Goal: Check status: Check status

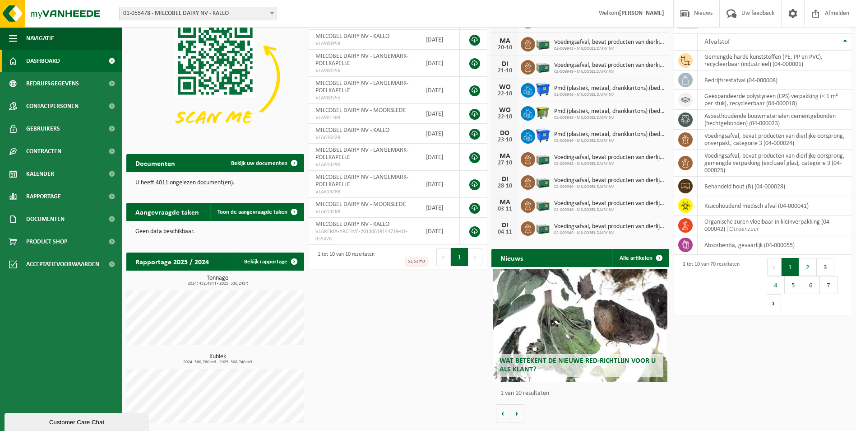
scroll to position [64, 0]
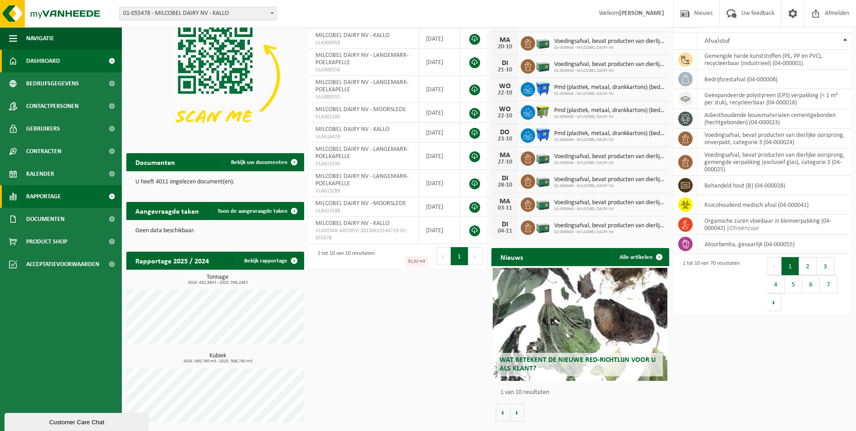
click at [50, 194] on span "Rapportage" at bounding box center [43, 196] width 35 height 23
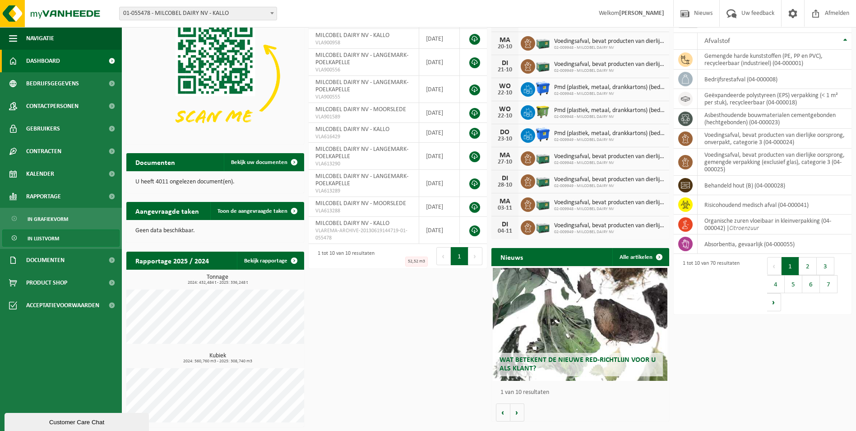
click at [52, 241] on span "In lijstvorm" at bounding box center [44, 238] width 32 height 17
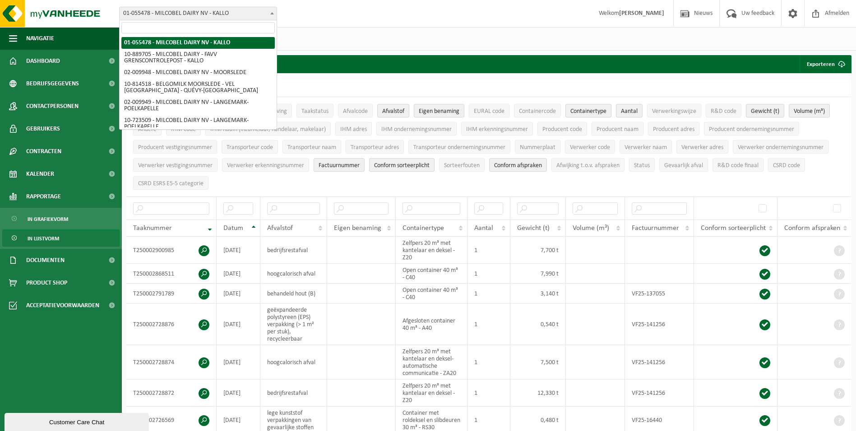
click at [233, 11] on span "01-055478 - MILCOBEL DAIRY NV - KALLO" at bounding box center [198, 13] width 157 height 13
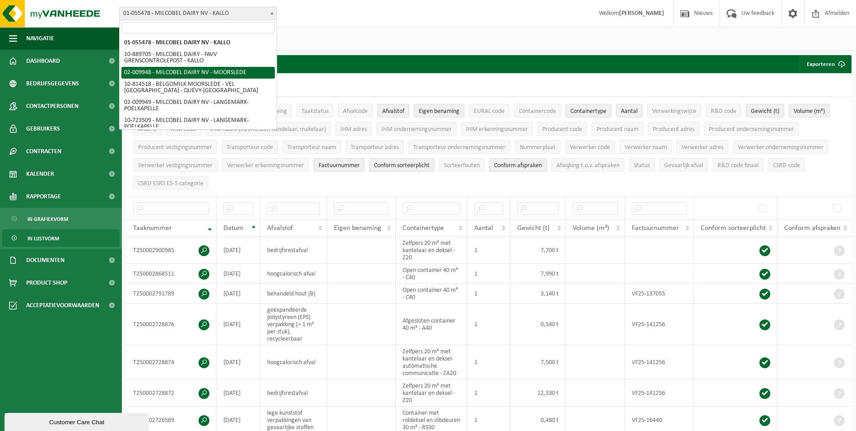
select select "1949"
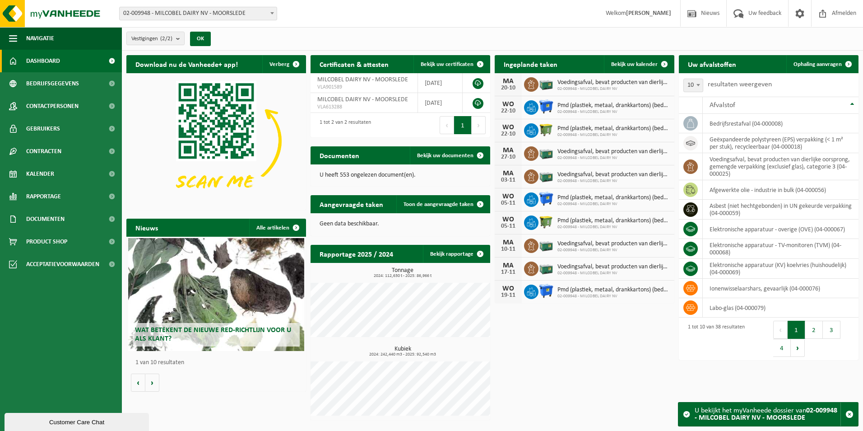
click at [232, 22] on div "Vestiging: 01-055478 - MILCOBEL DAIRY NV - KALLO 10-889705 - MILCOBEL DAIRY - F…" at bounding box center [431, 14] width 863 height 28
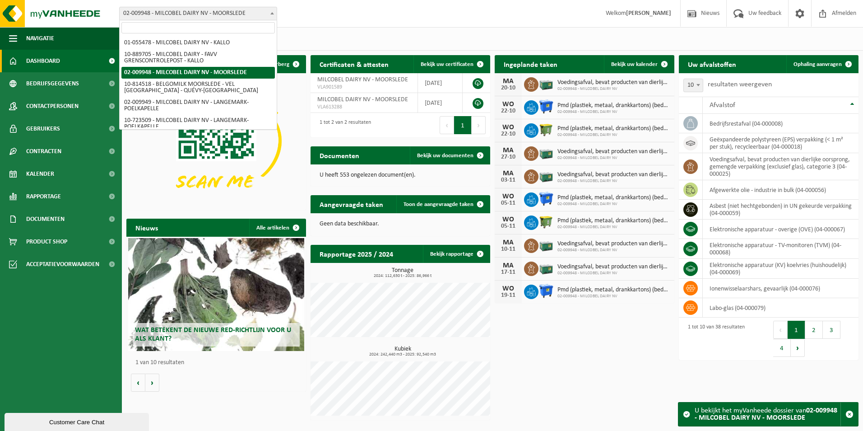
click at [237, 16] on span "02-009948 - MILCOBEL DAIRY NV - MOORSLEDE" at bounding box center [198, 13] width 157 height 13
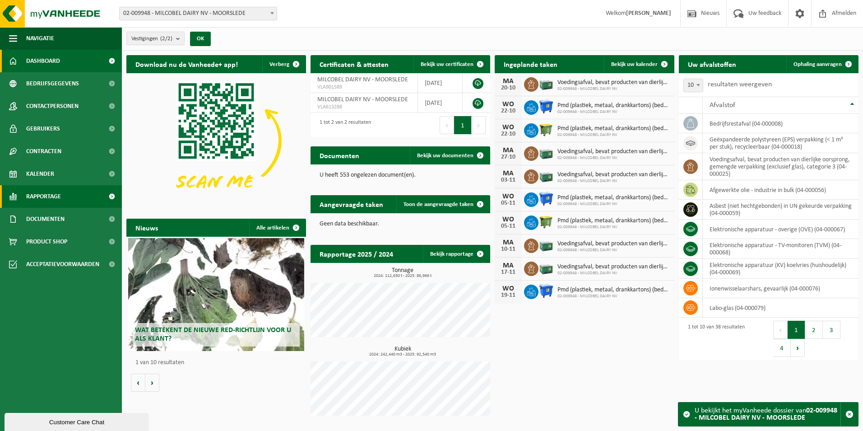
click at [66, 195] on link "Rapportage" at bounding box center [61, 196] width 122 height 23
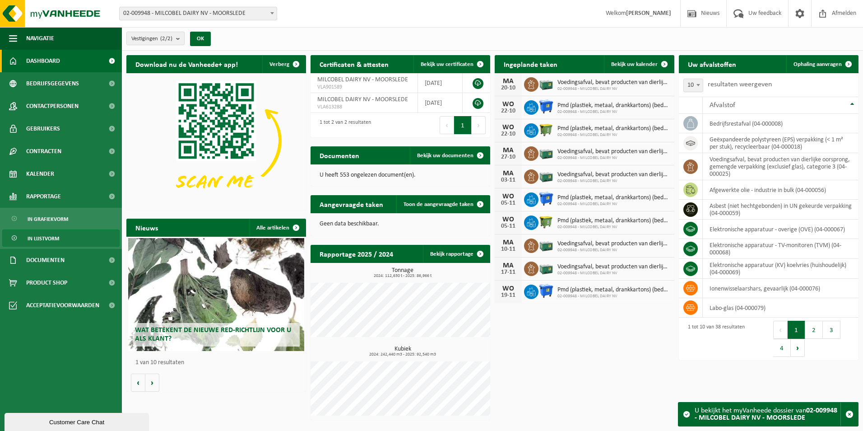
click at [52, 235] on span "In lijstvorm" at bounding box center [44, 238] width 32 height 17
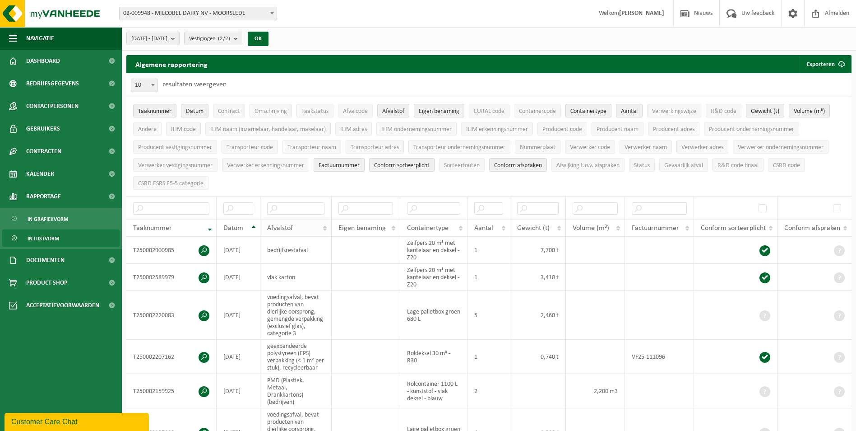
click at [325, 225] on th "Afvalstof" at bounding box center [295, 227] width 71 height 17
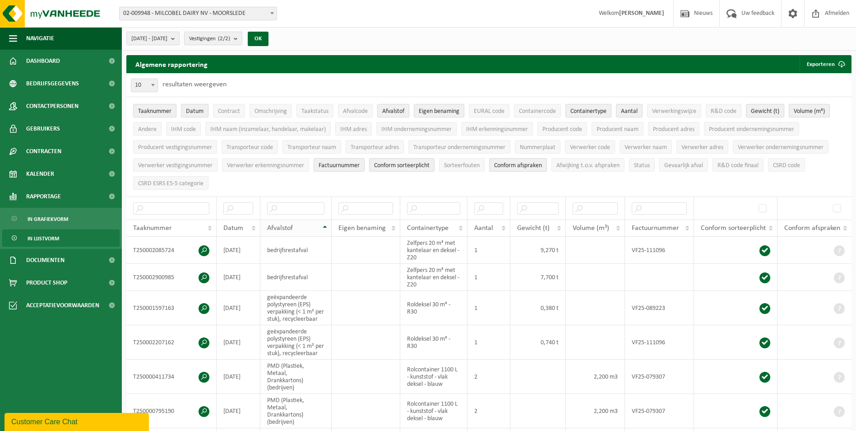
click at [302, 226] on div "Afvalstof" at bounding box center [293, 227] width 53 height 7
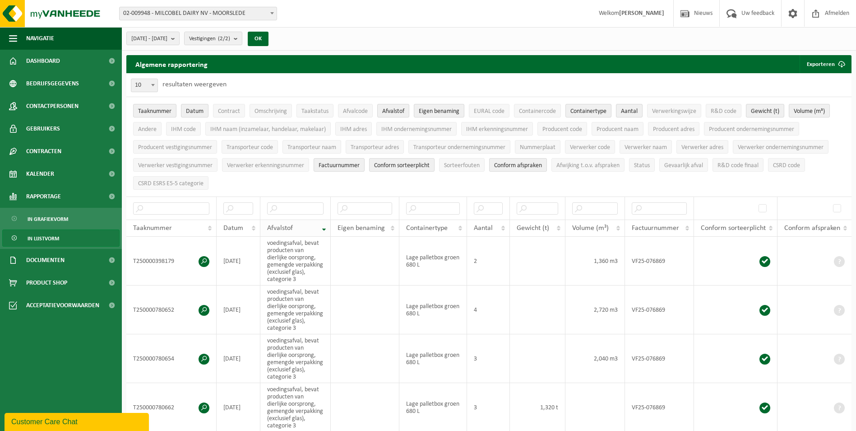
click at [323, 228] on th "Afvalstof" at bounding box center [295, 227] width 70 height 17
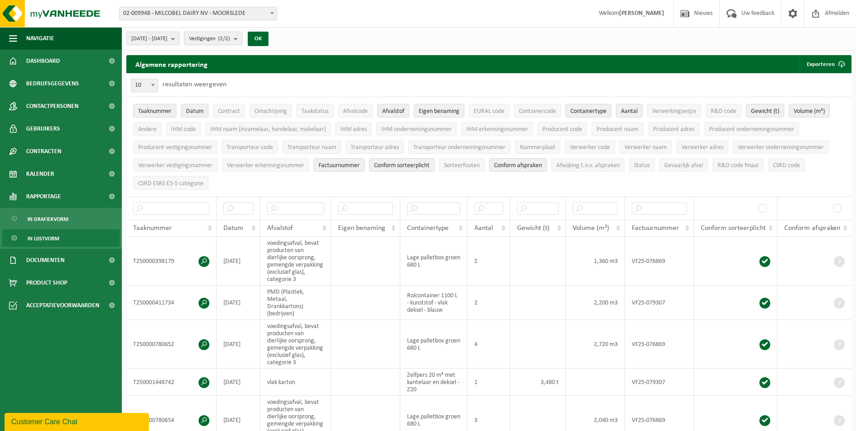
click at [255, 224] on th "Datum" at bounding box center [239, 227] width 44 height 17
